Goal: Information Seeking & Learning: Learn about a topic

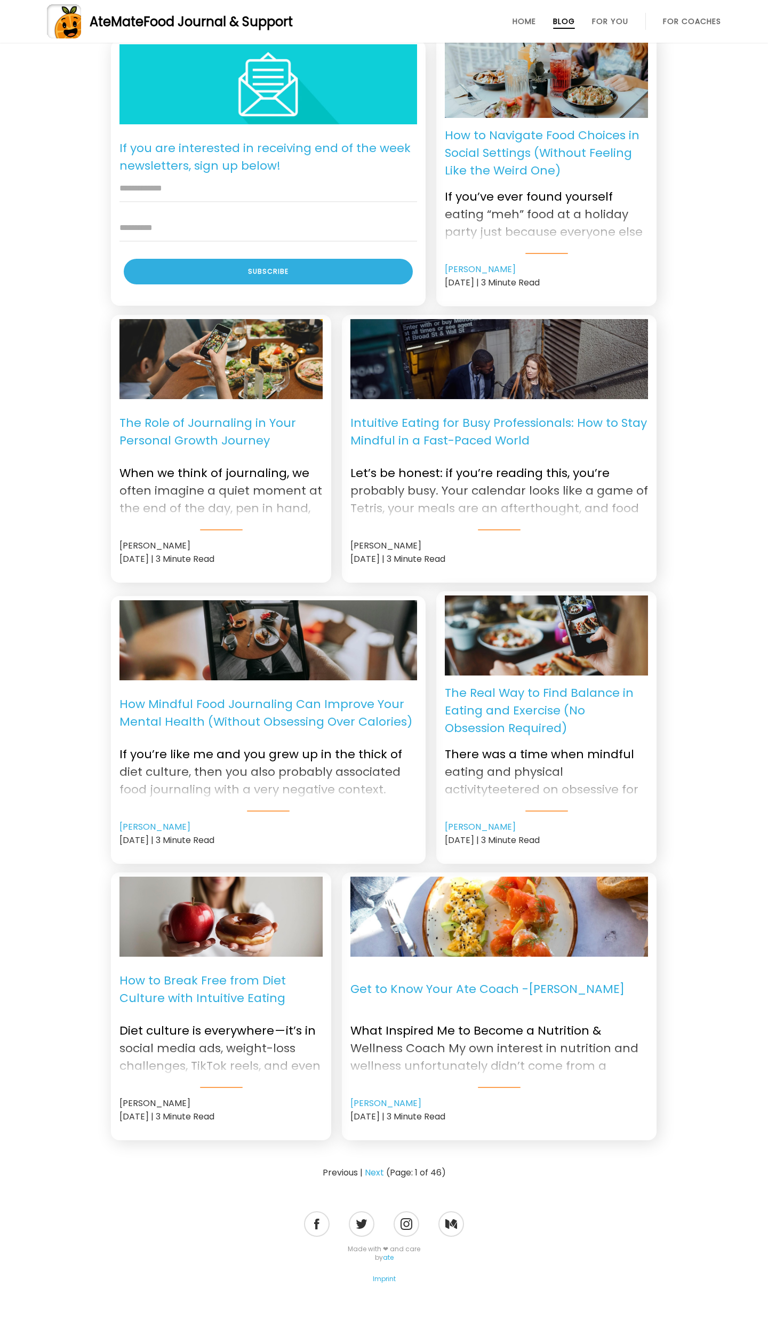
scroll to position [505, 0]
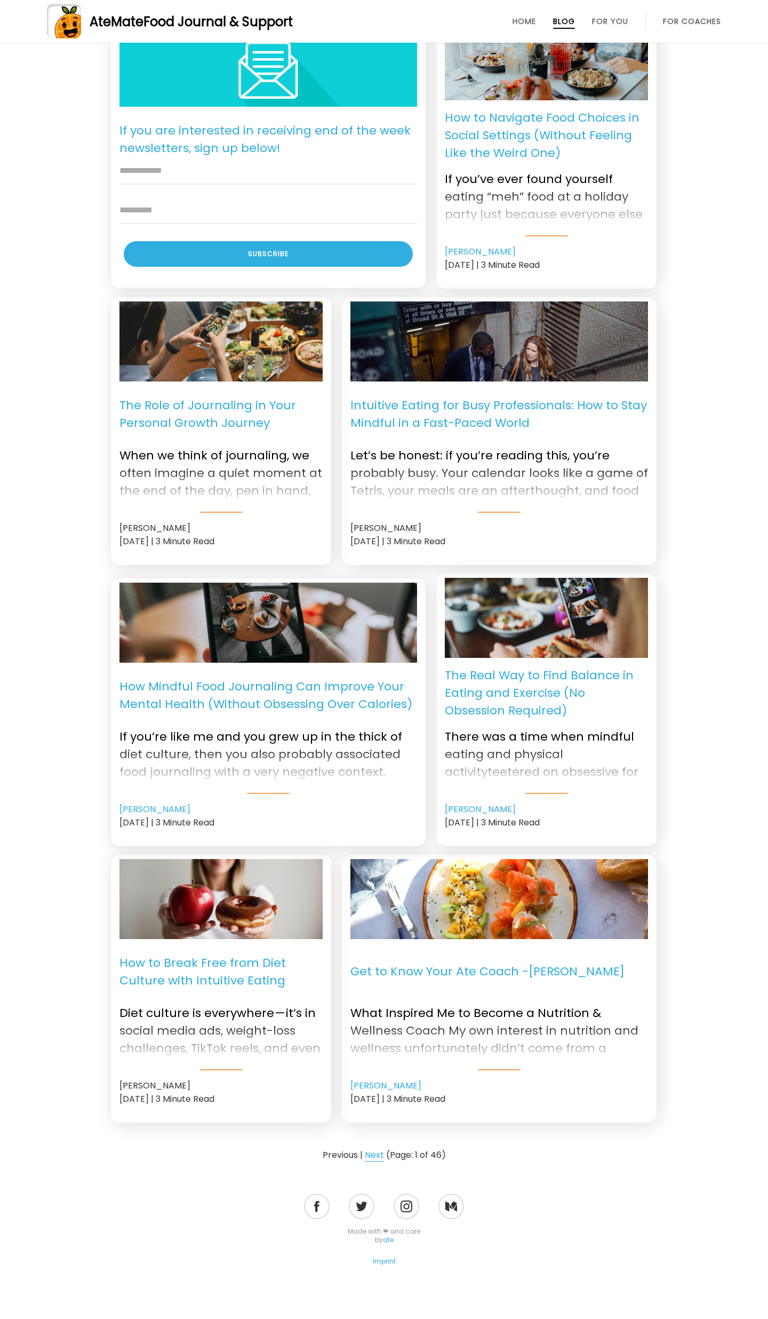
click at [376, 1149] on link "Next" at bounding box center [374, 1155] width 19 height 13
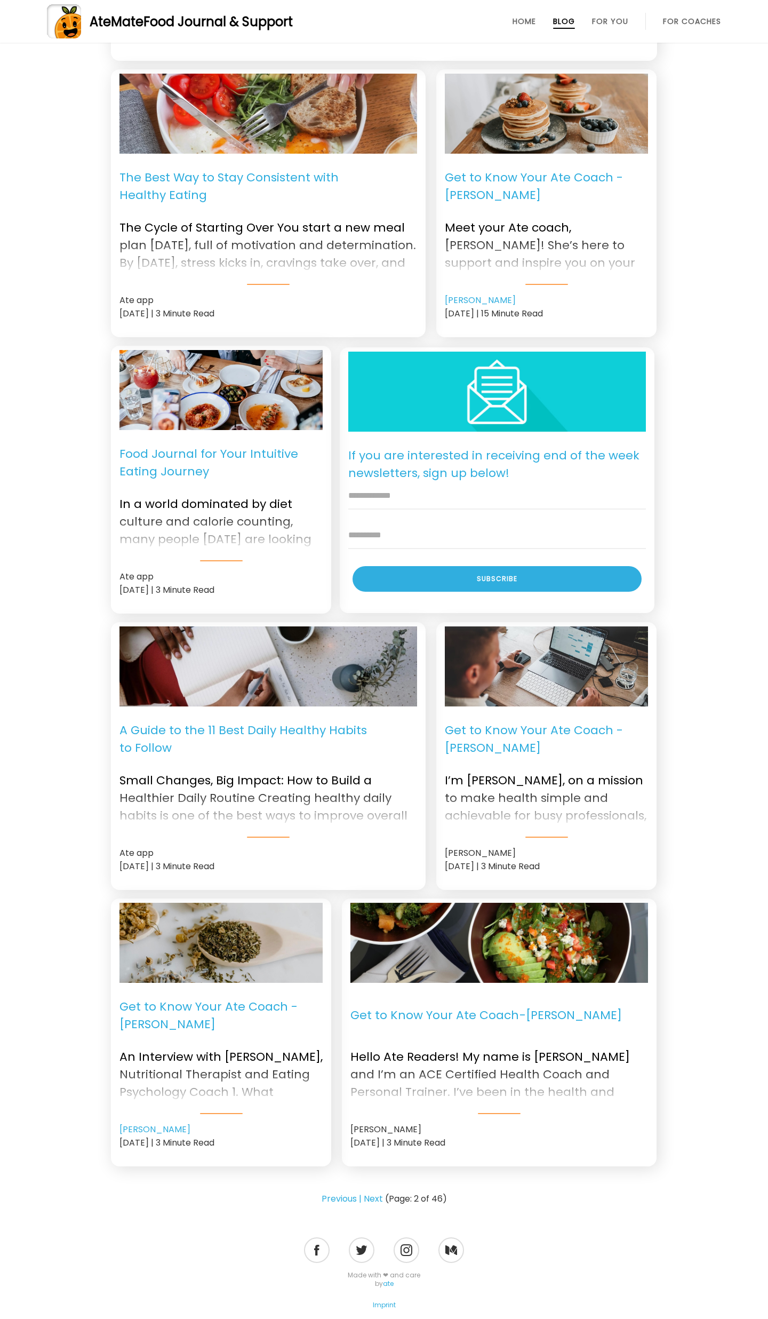
scroll to position [540, 0]
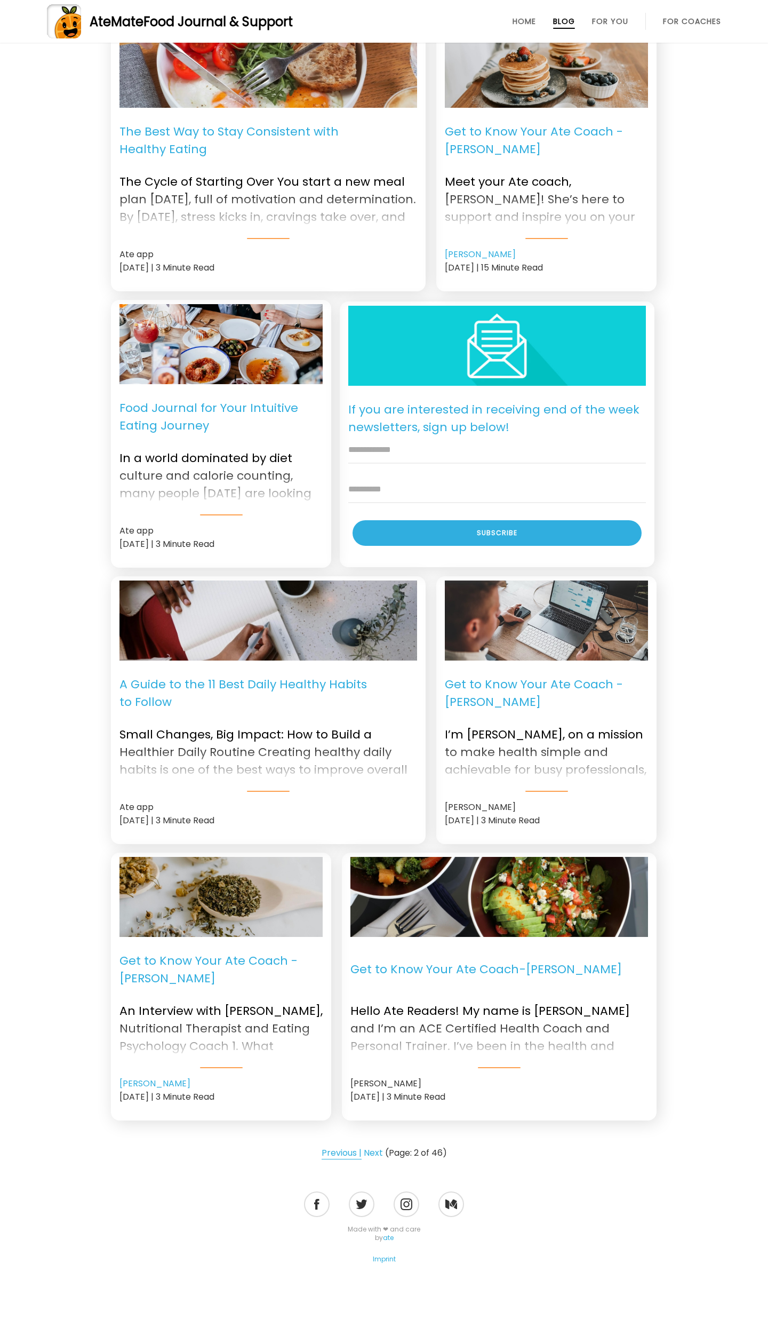
click at [346, 1149] on link "Previous |" at bounding box center [342, 1153] width 40 height 13
